Goal: Information Seeking & Learning: Check status

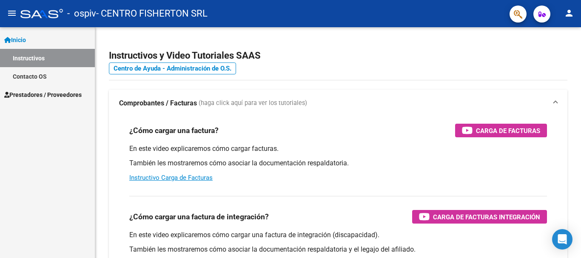
click at [18, 60] on link "Instructivos" at bounding box center [47, 58] width 95 height 18
click at [31, 96] on span "Prestadores / Proveedores" at bounding box center [42, 94] width 77 height 9
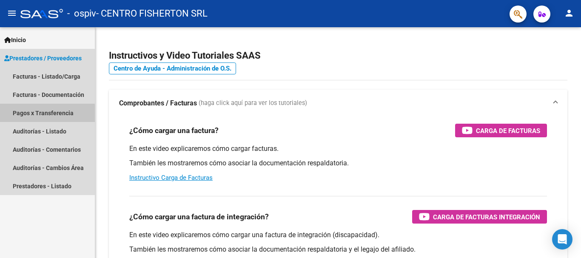
click at [36, 115] on link "Pagos x Transferencia" at bounding box center [47, 113] width 95 height 18
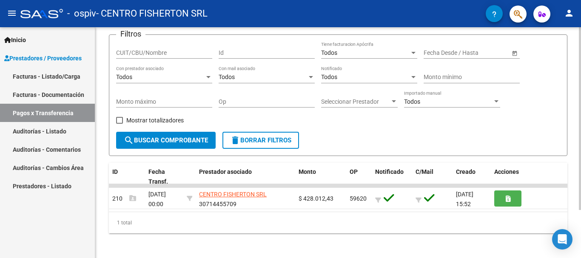
scroll to position [60, 0]
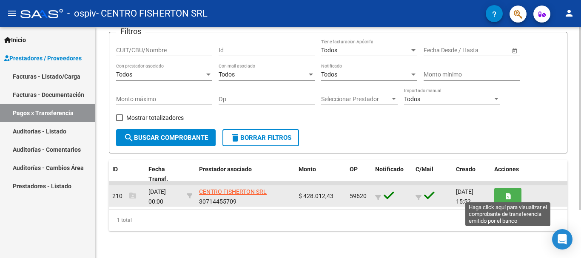
click at [514, 196] on button "button" at bounding box center [507, 196] width 27 height 16
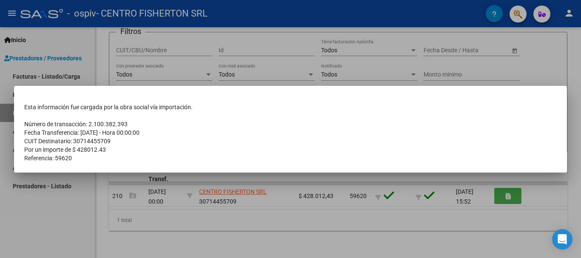
click at [266, 225] on div at bounding box center [290, 129] width 581 height 258
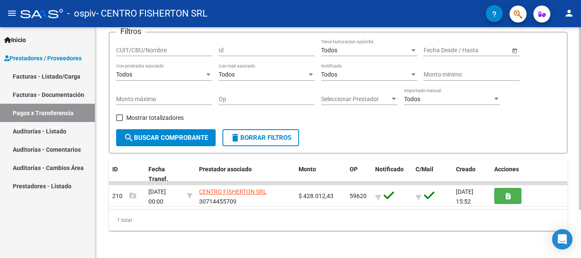
click at [397, 210] on div "1 total" at bounding box center [338, 220] width 458 height 21
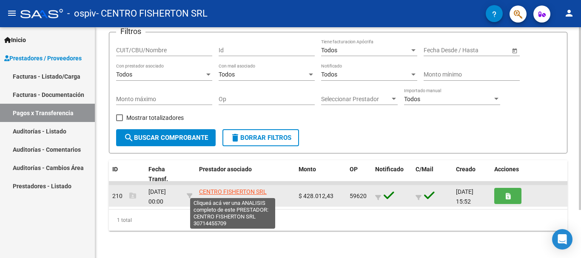
click at [228, 191] on span "CENTRO FISHERTON SRL" at bounding box center [233, 191] width 68 height 7
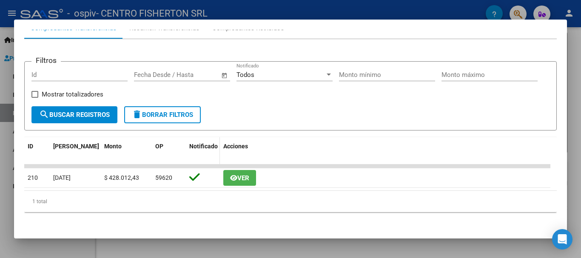
scroll to position [99, 0]
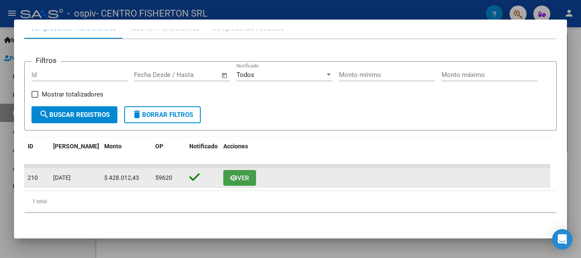
click at [237, 177] on span "Ver" at bounding box center [243, 178] width 12 height 8
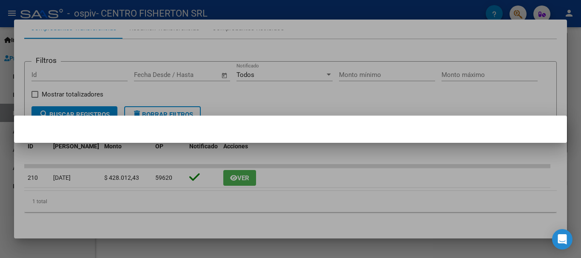
click at [235, 178] on div at bounding box center [290, 129] width 581 height 258
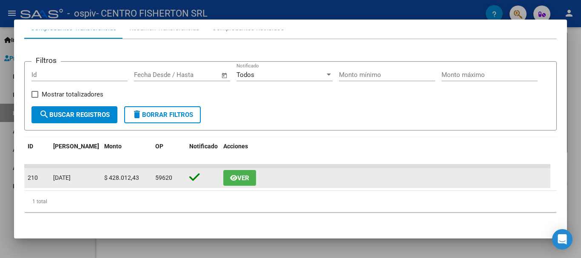
click at [235, 175] on icon "button" at bounding box center [233, 178] width 7 height 6
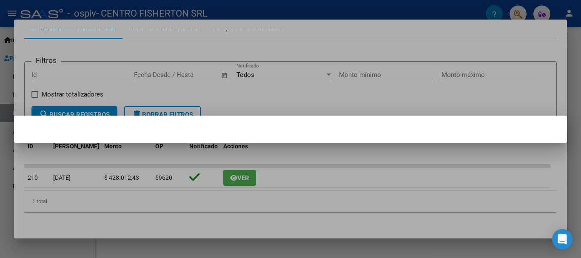
click at [462, 210] on div at bounding box center [290, 129] width 581 height 258
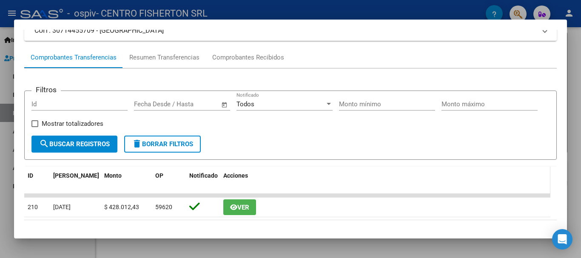
scroll to position [0, 0]
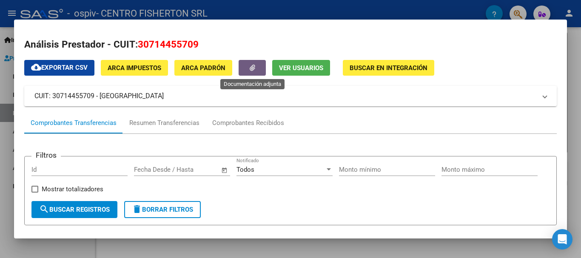
click at [246, 72] on button "button" at bounding box center [251, 68] width 27 height 16
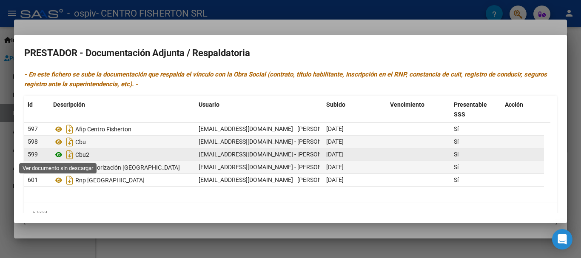
click at [59, 154] on icon at bounding box center [58, 155] width 11 height 10
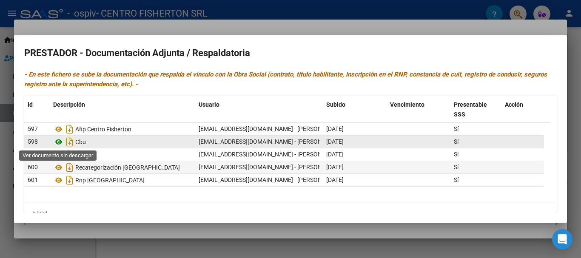
click at [60, 142] on icon at bounding box center [58, 142] width 11 height 10
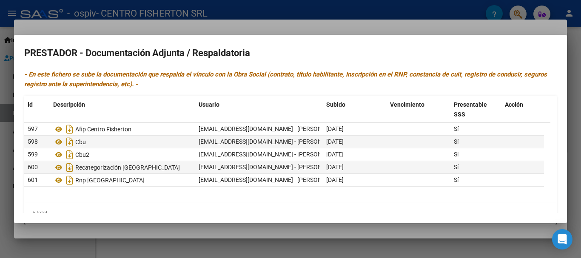
drag, startPoint x: 92, startPoint y: 155, endPoint x: 46, endPoint y: 75, distance: 92.4
click at [46, 75] on icon "- En este fichero se sube la documentación que respalda el vínculo con la Obra …" at bounding box center [285, 79] width 522 height 17
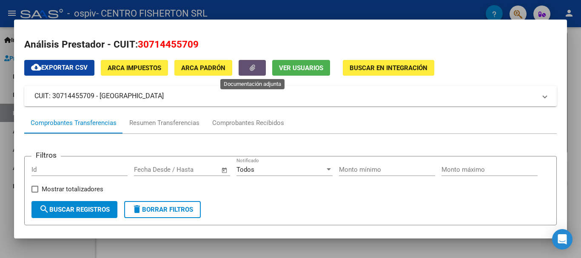
click at [254, 66] on icon "button" at bounding box center [252, 68] width 6 height 6
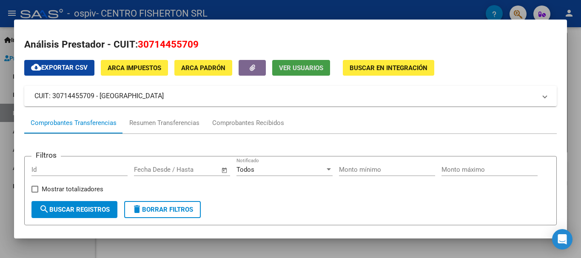
click at [298, 72] on button "Ver Usuarios" at bounding box center [301, 68] width 58 height 16
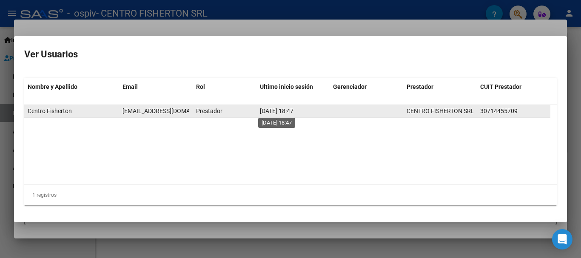
click at [269, 112] on span "[DATE] 18:47" at bounding box center [277, 111] width 34 height 7
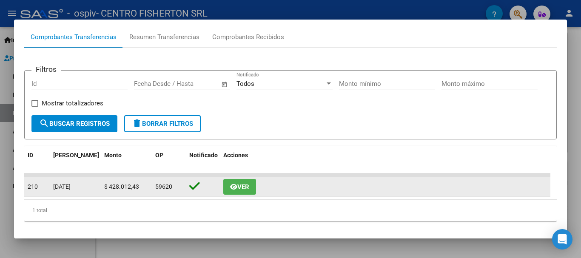
scroll to position [99, 0]
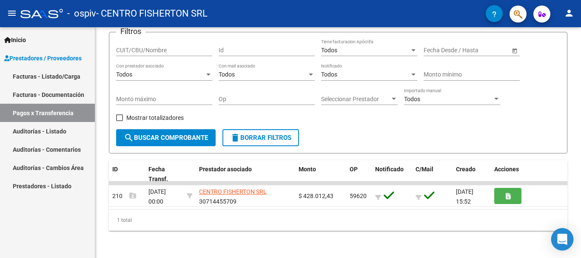
click at [563, 243] on icon "Open Intercom Messenger" at bounding box center [561, 239] width 11 height 11
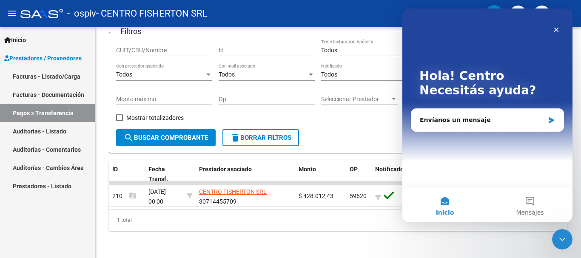
scroll to position [0, 0]
click at [440, 125] on div "Envíanos un mensaje" at bounding box center [487, 120] width 152 height 23
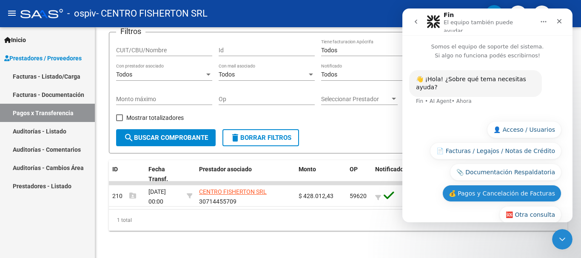
click at [463, 185] on button "💰 Pagos y Cancelación de Facturas" at bounding box center [501, 193] width 119 height 17
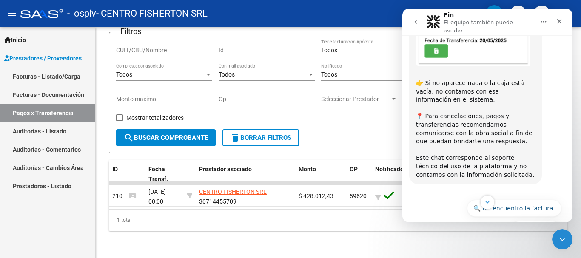
scroll to position [361, 0]
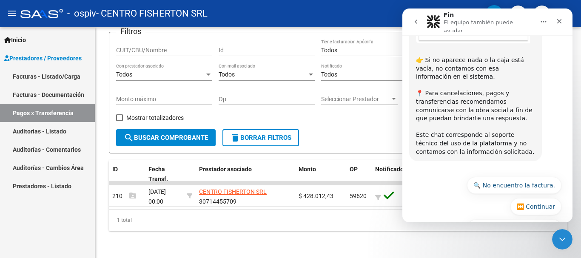
click at [56, 244] on div "Inicio Instructivos Contacto OS Prestadores / Proveedores Facturas - Listado/Ca…" at bounding box center [47, 142] width 95 height 231
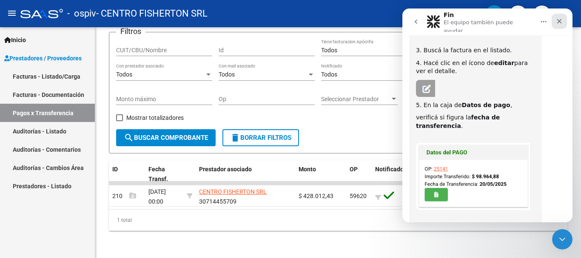
click at [563, 19] on div "Cerrar" at bounding box center [558, 21] width 15 height 15
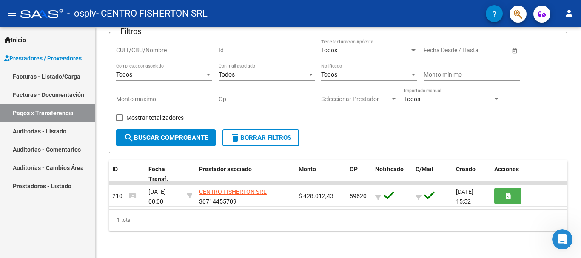
scroll to position [361, 0]
click at [46, 79] on link "Facturas - Listado/Carga" at bounding box center [47, 76] width 95 height 18
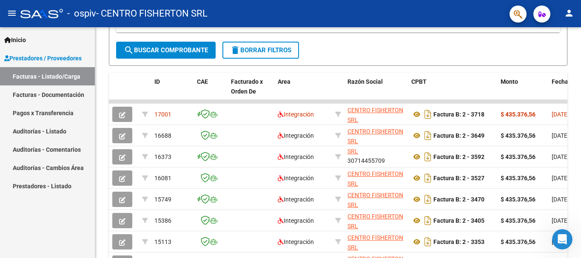
scroll to position [213, 0]
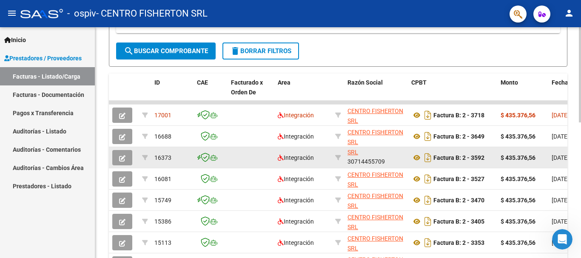
click at [511, 160] on strong "$ 435.376,56" at bounding box center [517, 157] width 35 height 7
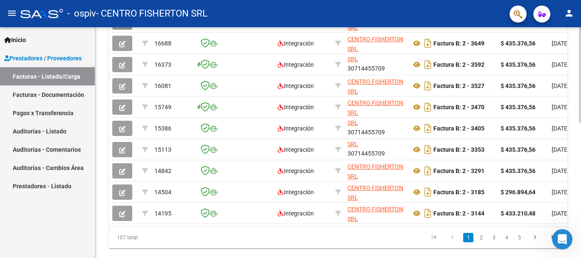
scroll to position [330, 0]
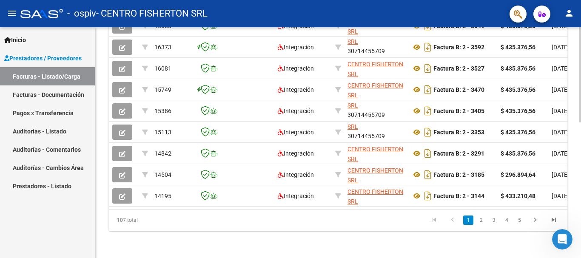
click at [580, 178] on div at bounding box center [579, 210] width 2 height 95
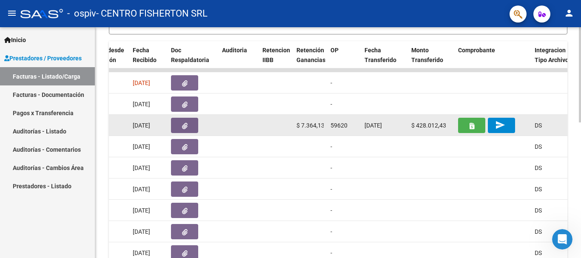
scroll to position [0, 0]
drag, startPoint x: 301, startPoint y: 128, endPoint x: 324, endPoint y: 122, distance: 24.2
click at [324, 122] on datatable-body-cell "$ 7.364,13" at bounding box center [310, 125] width 34 height 21
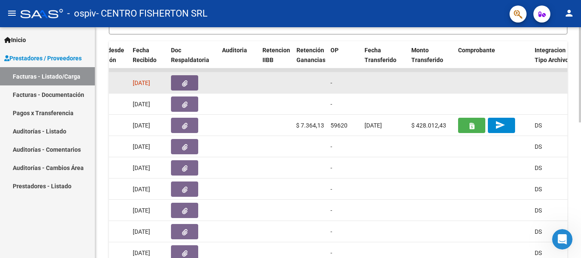
copy span "7.364,13"
